Goal: Information Seeking & Learning: Learn about a topic

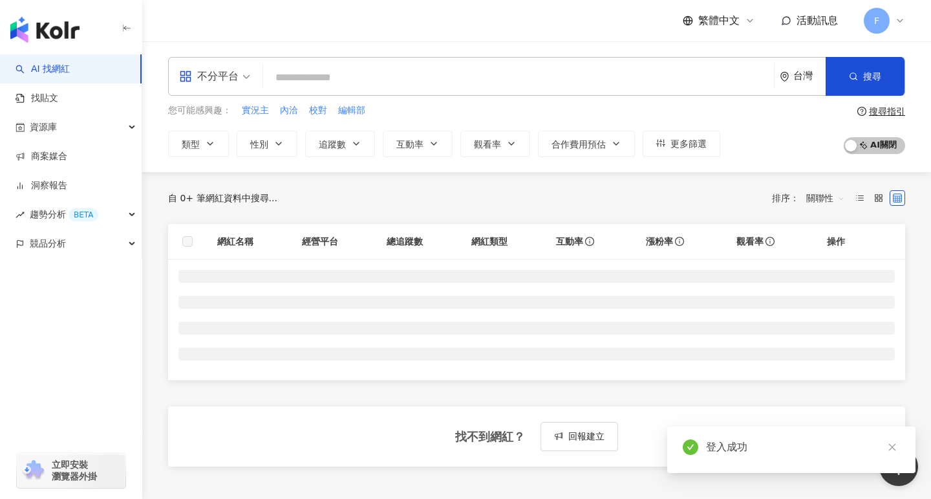
click at [345, 71] on input "search" at bounding box center [518, 77] width 501 height 25
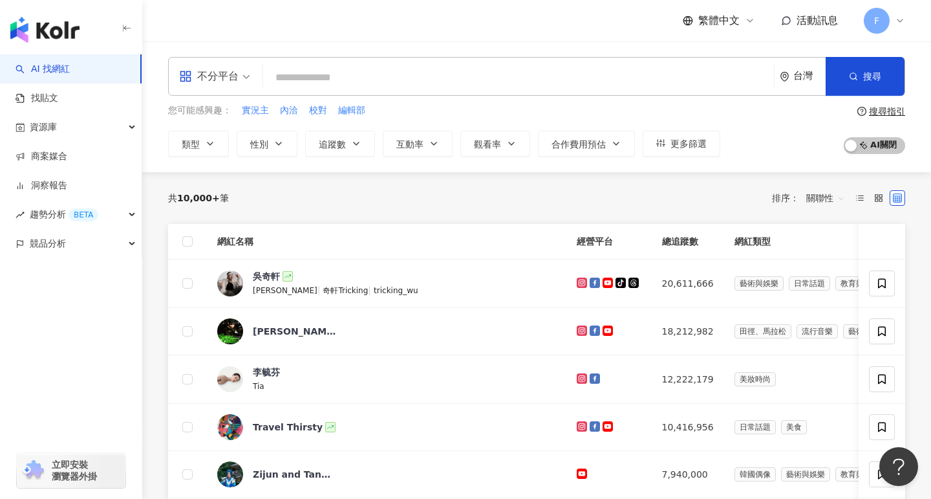
click at [314, 80] on input "search" at bounding box center [518, 77] width 501 height 25
click at [318, 77] on input "search" at bounding box center [518, 77] width 501 height 25
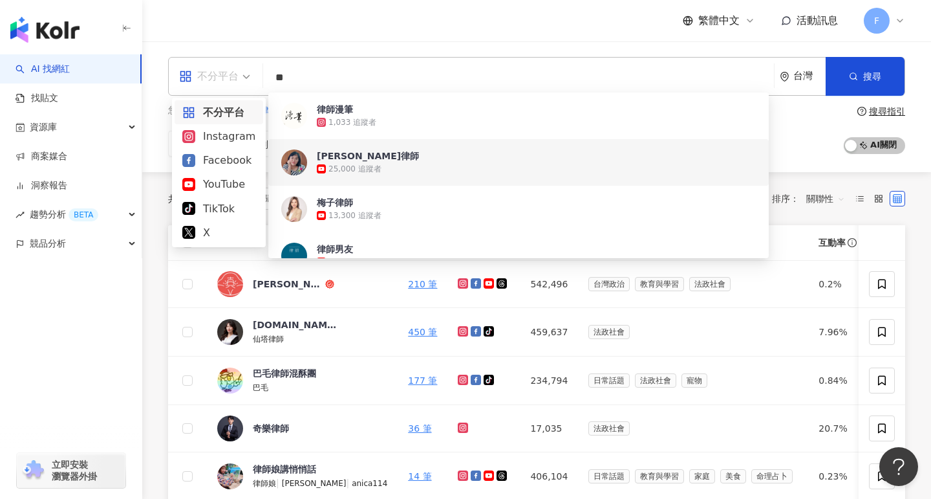
click at [212, 75] on div "不分平台" at bounding box center [209, 76] width 60 height 21
type input "**"
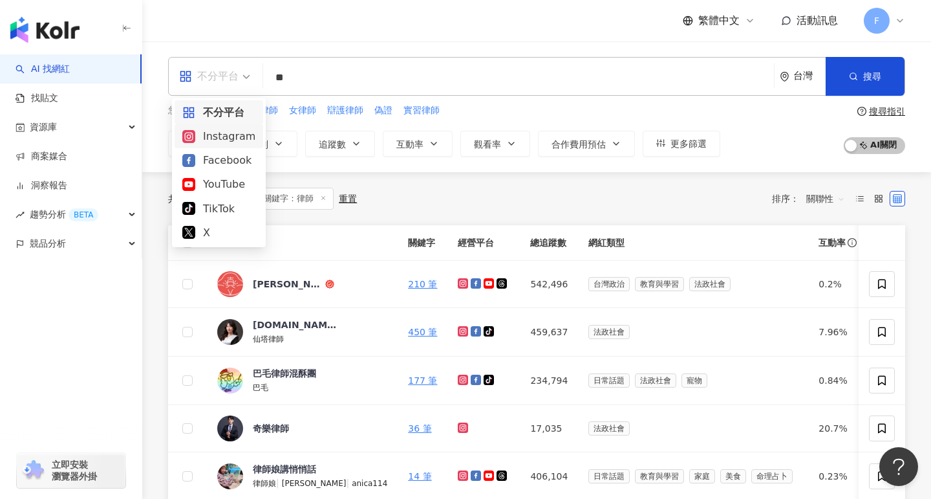
click at [216, 138] on div "Instagram" at bounding box center [218, 136] width 73 height 16
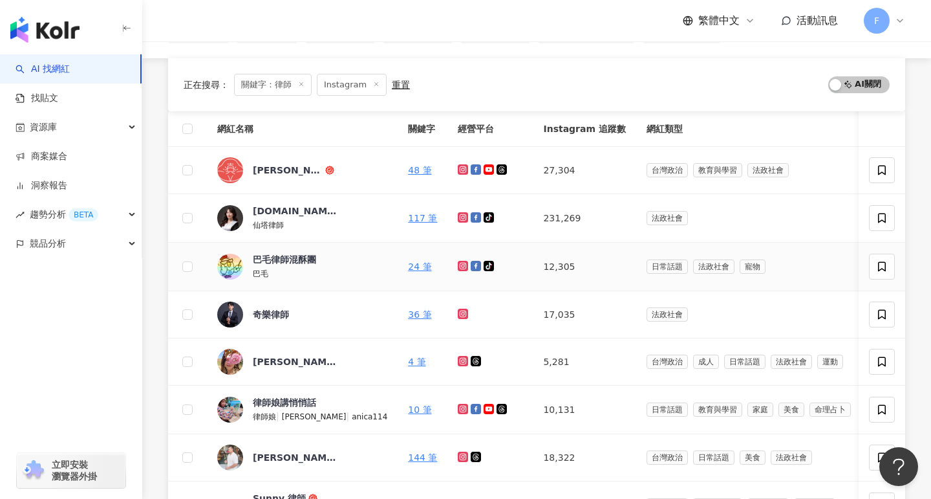
scroll to position [149, 0]
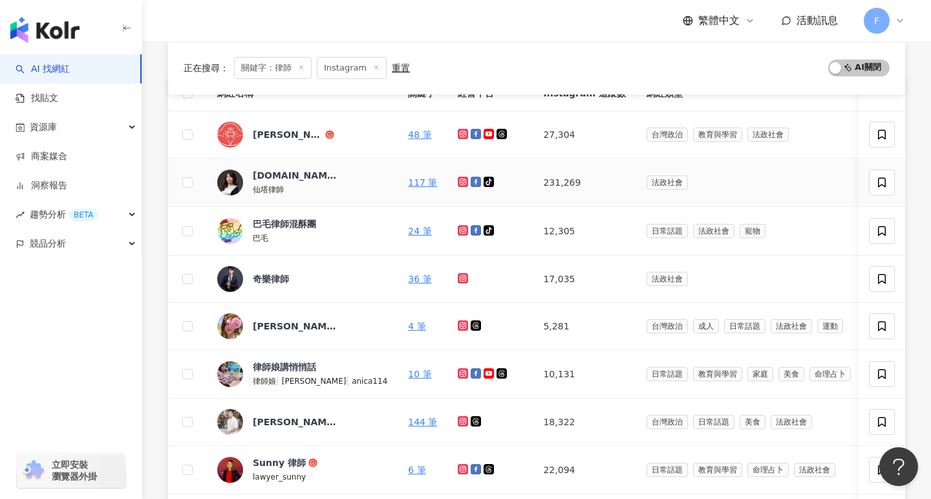
click at [647, 183] on span "法政社會" at bounding box center [667, 182] width 41 height 14
click at [647, 185] on span "法政社會" at bounding box center [667, 182] width 41 height 14
drag, startPoint x: 600, startPoint y: 182, endPoint x: 631, endPoint y: 180, distance: 31.1
click at [647, 180] on span "法政社會" at bounding box center [667, 182] width 41 height 14
copy span "法政社會"
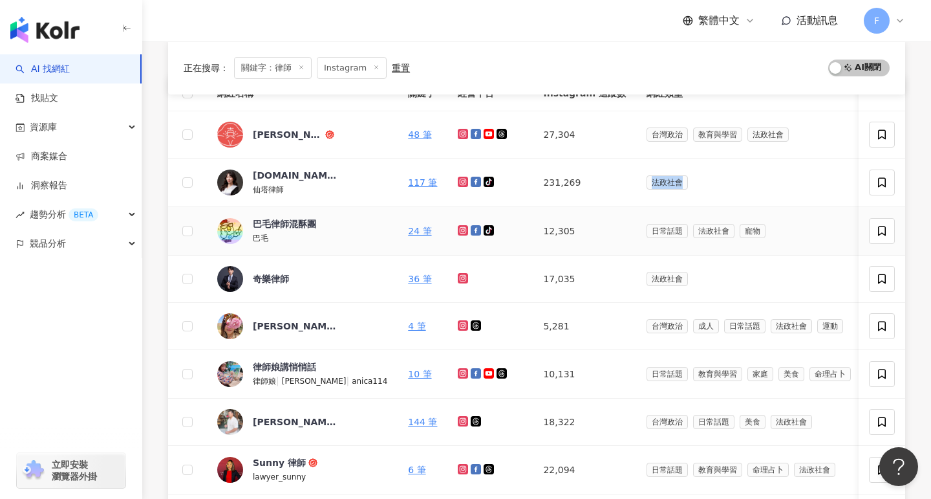
scroll to position [0, 0]
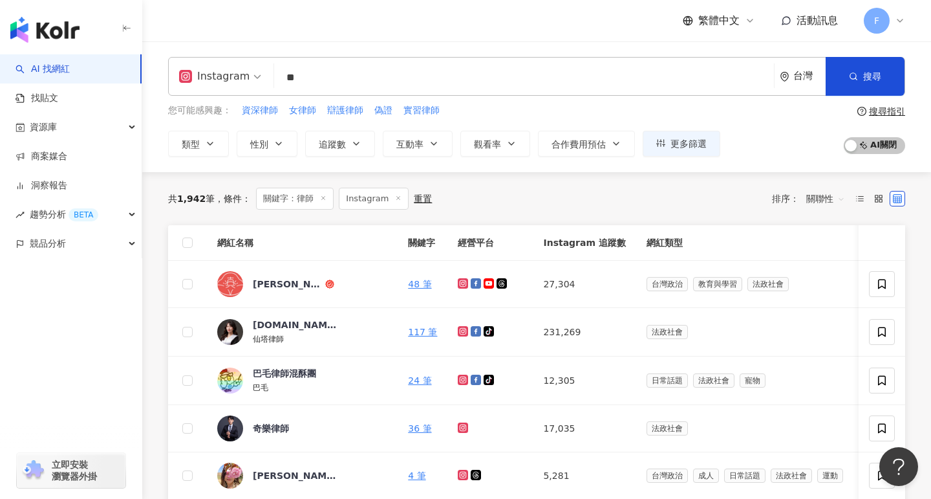
click at [285, 197] on span "關鍵字：律師" at bounding box center [295, 199] width 78 height 22
click at [299, 195] on span "關鍵字：律師" at bounding box center [295, 199] width 78 height 22
click at [193, 145] on span "類型" at bounding box center [191, 144] width 18 height 10
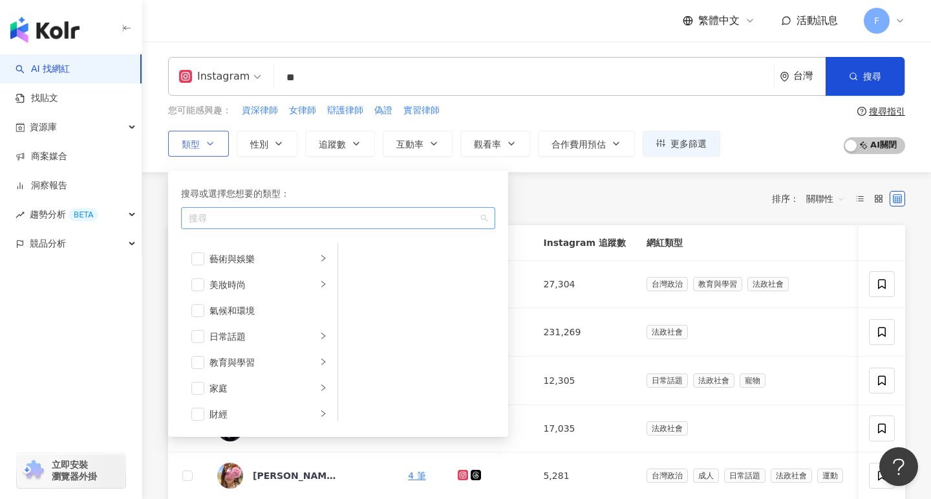
click at [228, 221] on div "button" at bounding box center [332, 218] width 296 height 10
paste input "****"
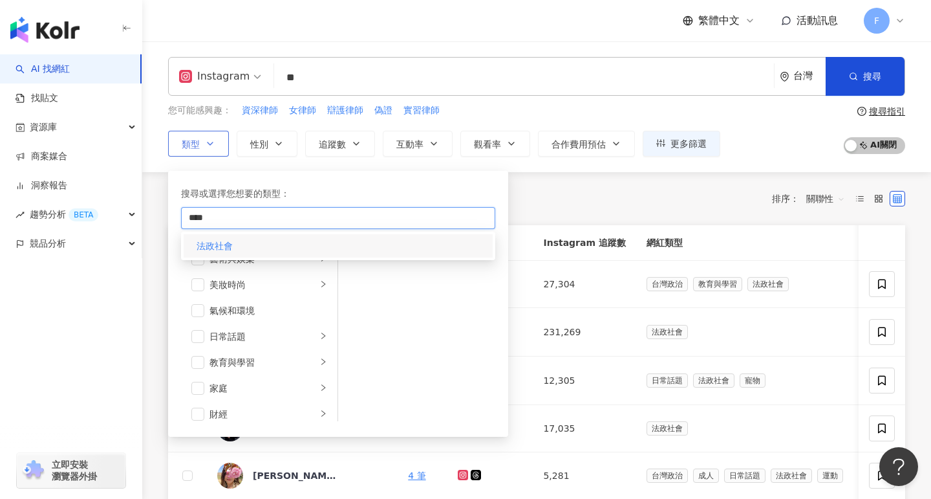
type input "****"
click at [228, 241] on mark "法政社會" at bounding box center [215, 246] width 36 height 10
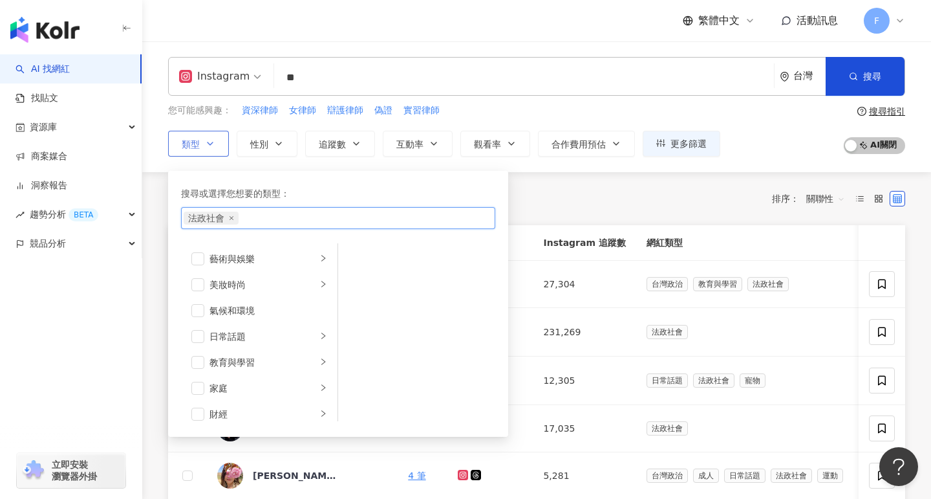
click at [483, 218] on div "法政社會" at bounding box center [338, 218] width 314 height 22
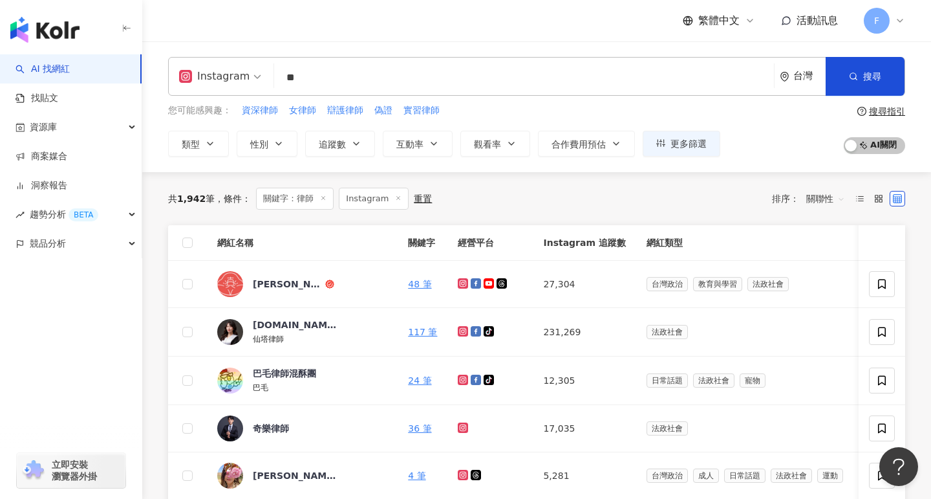
click at [537, 199] on div "共 1,942 筆 條件 ： 關鍵字：律師 Instagram 重置 排序： 關聯性" at bounding box center [536, 199] width 737 height 22
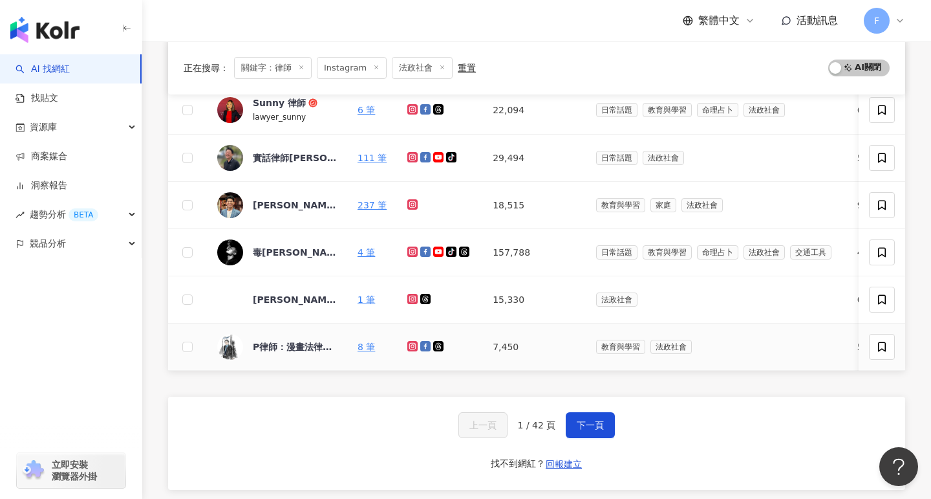
scroll to position [461, 0]
click at [595, 429] on span "下一頁" at bounding box center [590, 424] width 27 height 10
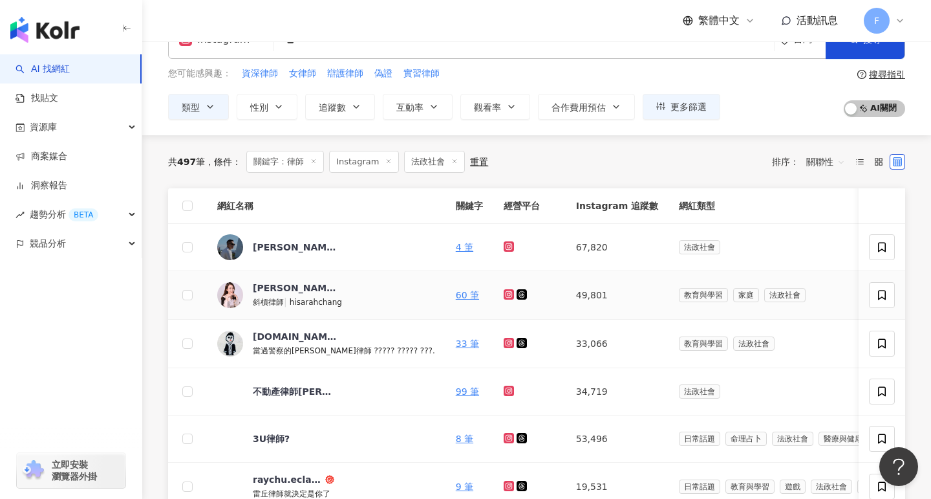
scroll to position [129, 0]
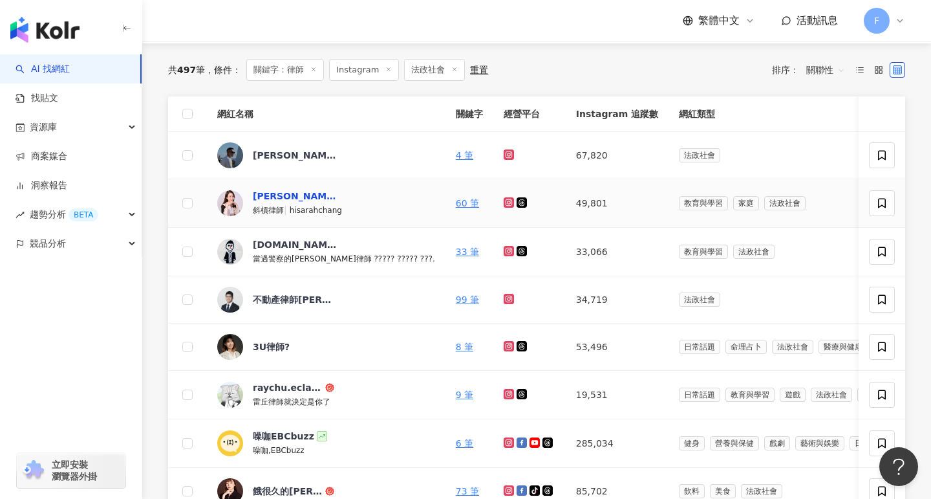
click at [257, 193] on div "[PERSON_NAME]" at bounding box center [295, 196] width 84 height 13
click at [506, 202] on icon at bounding box center [508, 201] width 5 height 5
click at [506, 345] on icon at bounding box center [508, 345] width 5 height 5
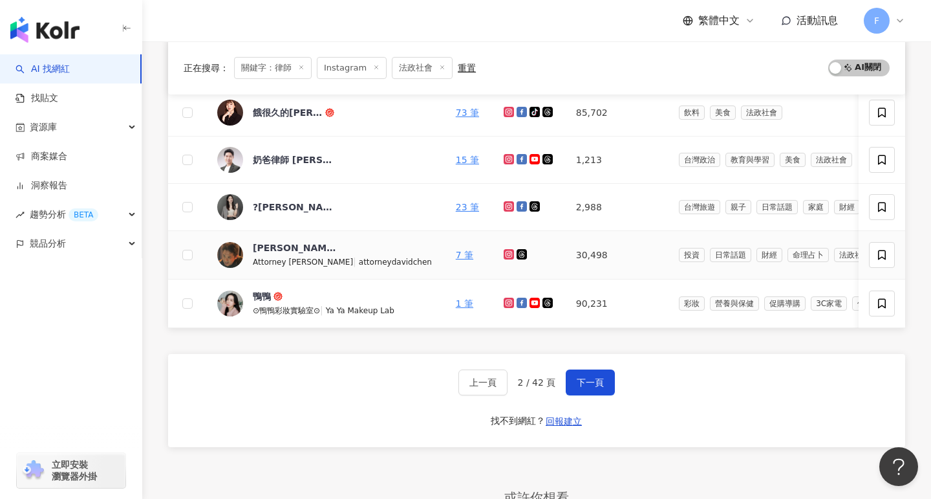
scroll to position [510, 0]
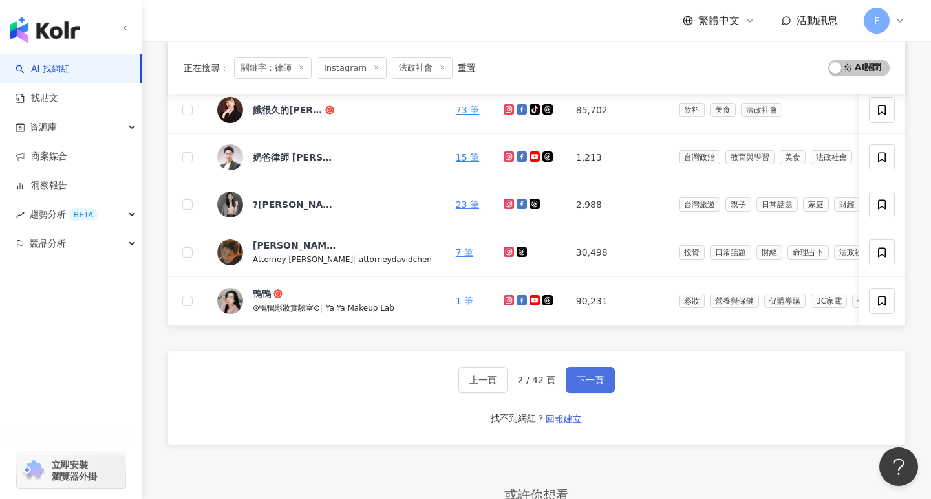
click at [583, 379] on span "下一頁" at bounding box center [590, 380] width 27 height 10
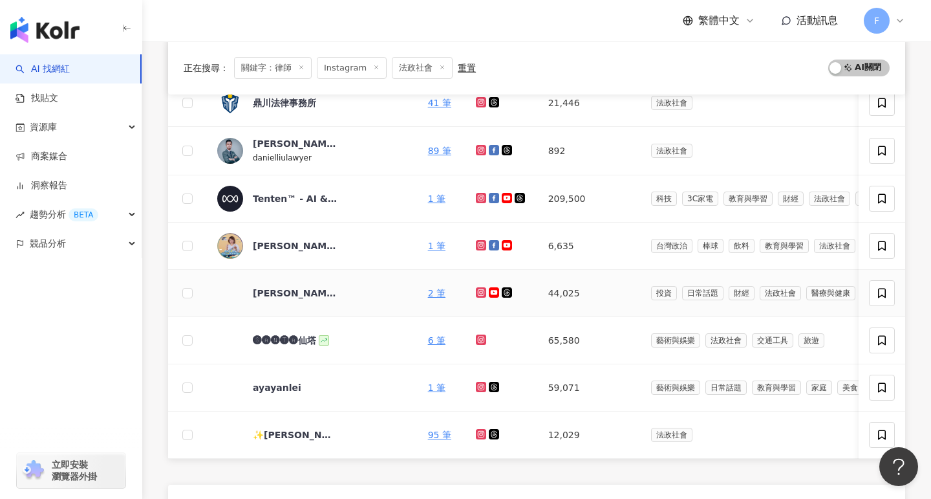
scroll to position [393, 0]
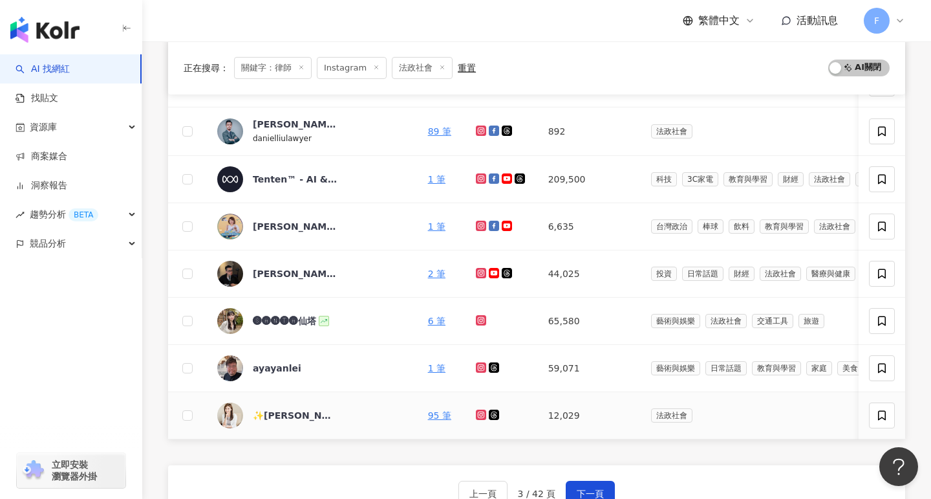
click at [480, 414] on icon at bounding box center [481, 414] width 2 height 2
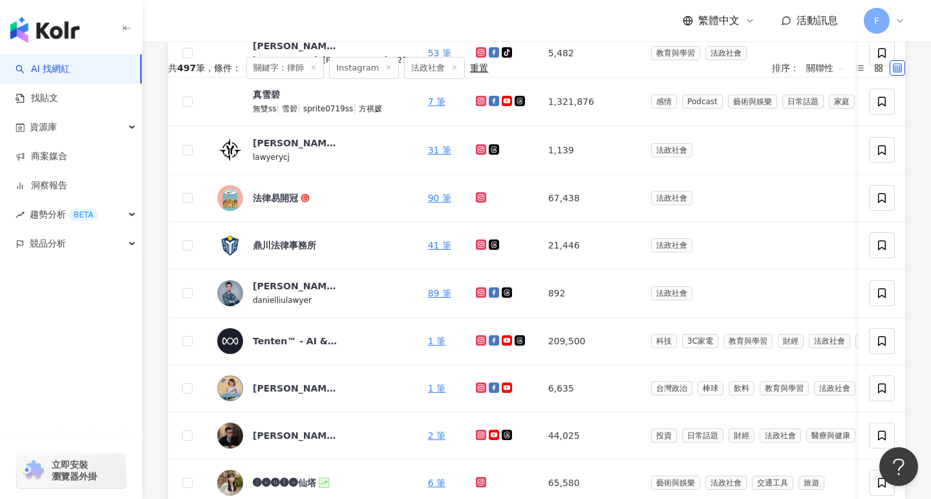
scroll to position [0, 0]
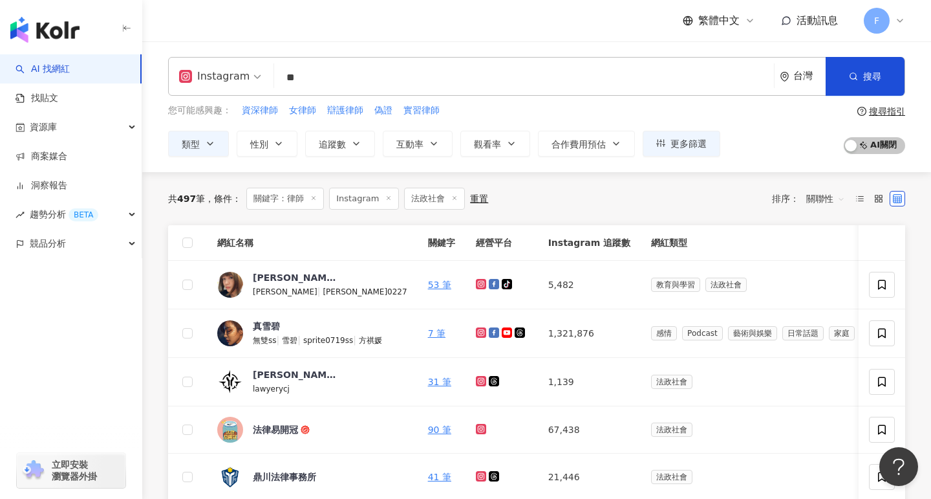
click at [318, 78] on input "**" at bounding box center [524, 77] width 490 height 25
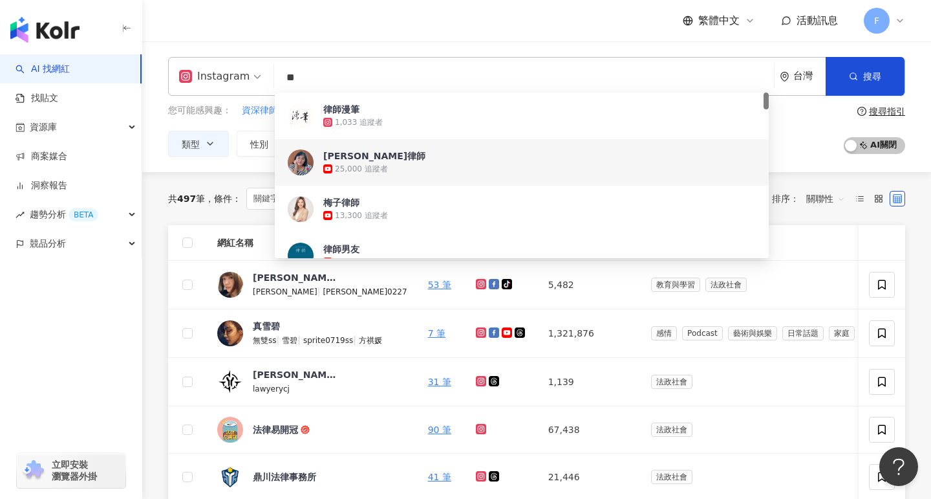
type input "*"
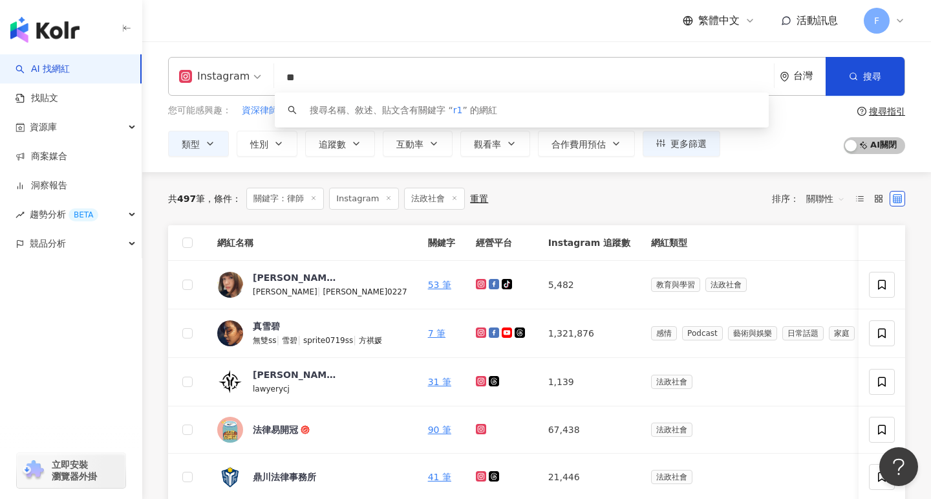
type input "*"
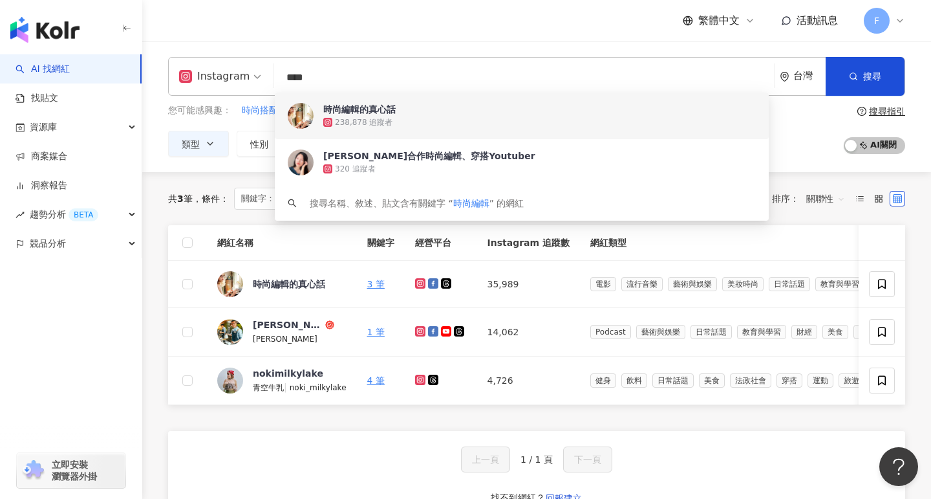
drag, startPoint x: 80, startPoint y: 340, endPoint x: 134, endPoint y: 334, distance: 54.6
click at [80, 339] on div "button" at bounding box center [71, 300] width 142 height 85
click at [300, 74] on input "****" at bounding box center [524, 77] width 490 height 25
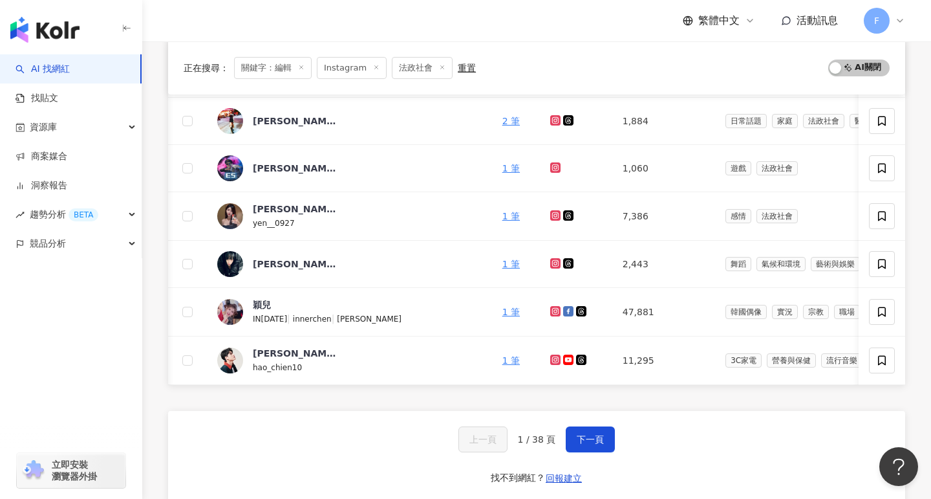
scroll to position [444, 0]
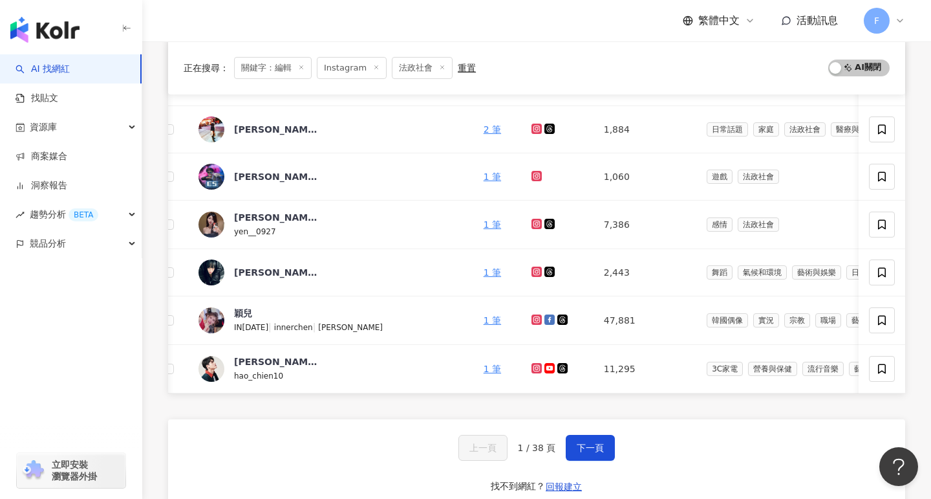
type input "**"
